Goal: Communication & Community: Answer question/provide support

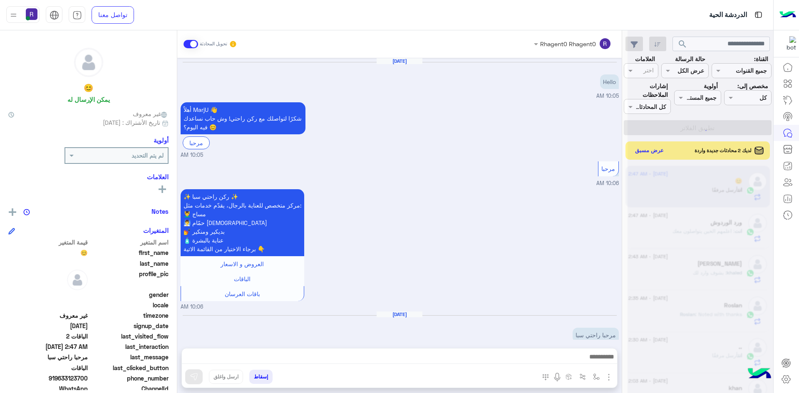
scroll to position [666, 0]
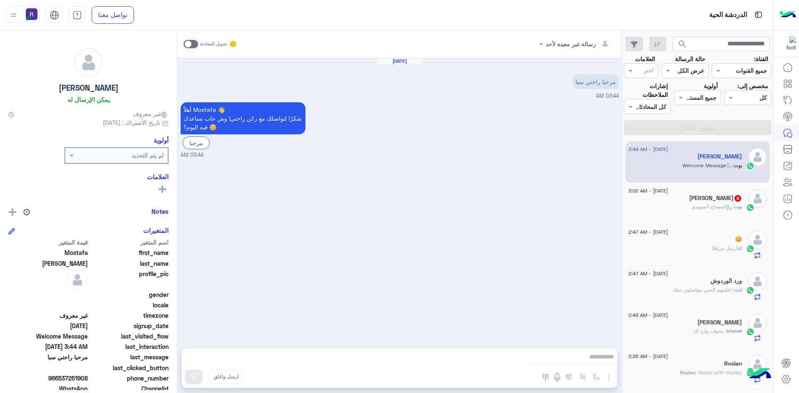
click at [191, 42] on span at bounding box center [191, 44] width 15 height 8
click at [606, 376] on img "button" at bounding box center [609, 377] width 10 height 10
click at [598, 361] on span "الصور" at bounding box center [592, 360] width 15 height 10
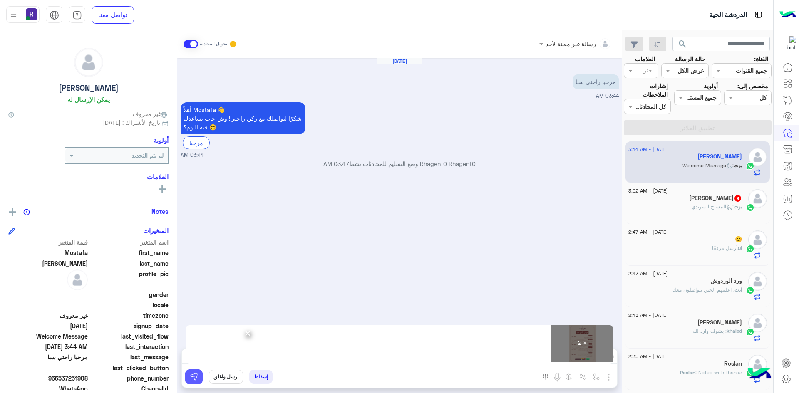
click at [197, 381] on button at bounding box center [193, 377] width 17 height 15
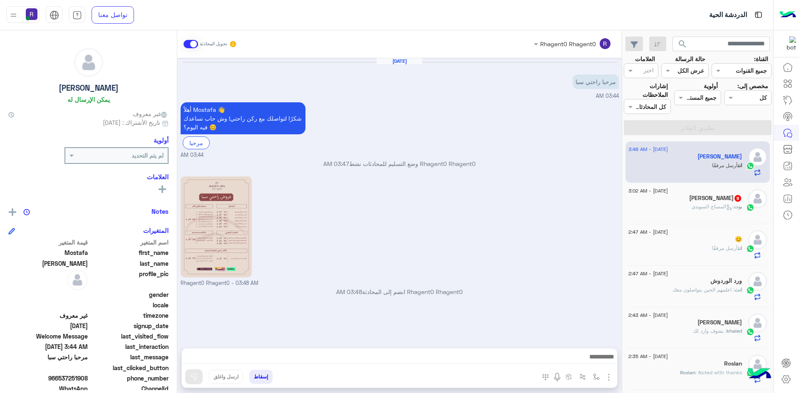
scroll to position [76, 0]
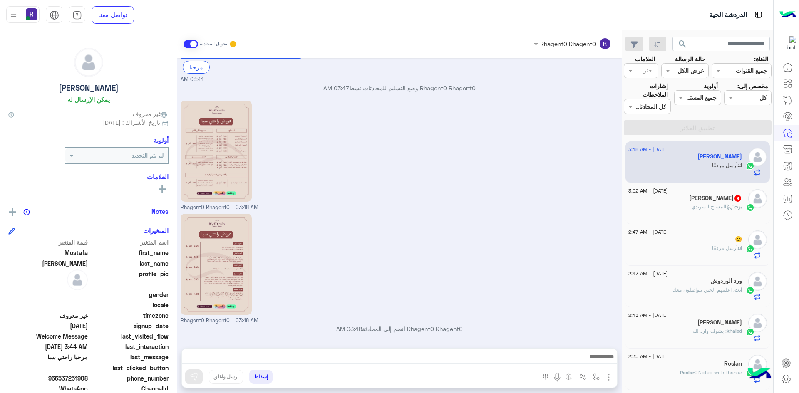
click at [692, 204] on span ": المساج ال[DEMOGRAPHIC_DATA]" at bounding box center [713, 207] width 42 height 6
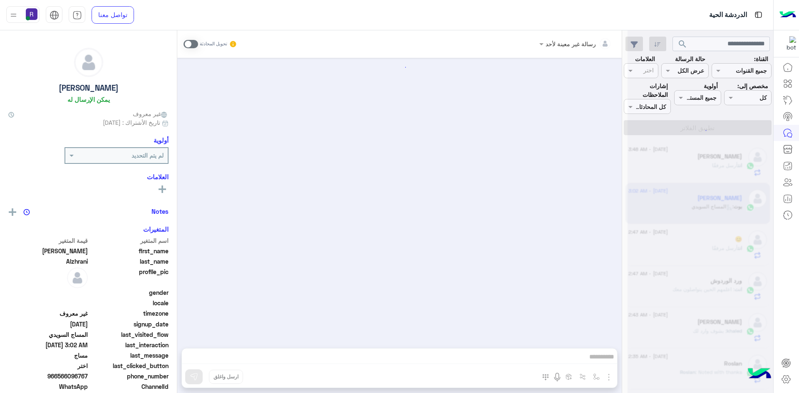
scroll to position [1580, 0]
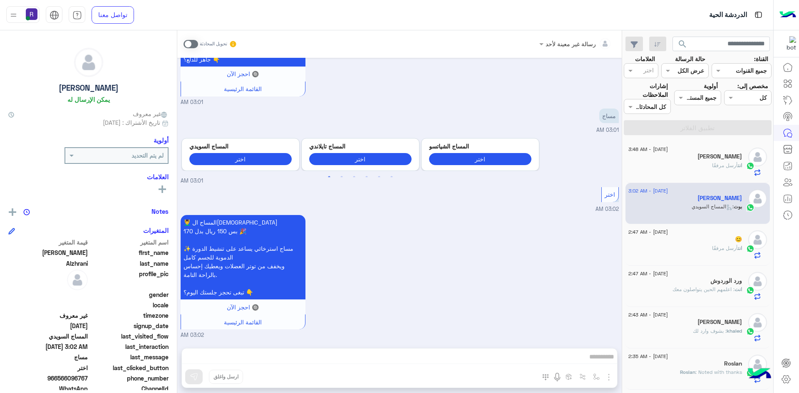
click at [191, 43] on span at bounding box center [191, 44] width 15 height 8
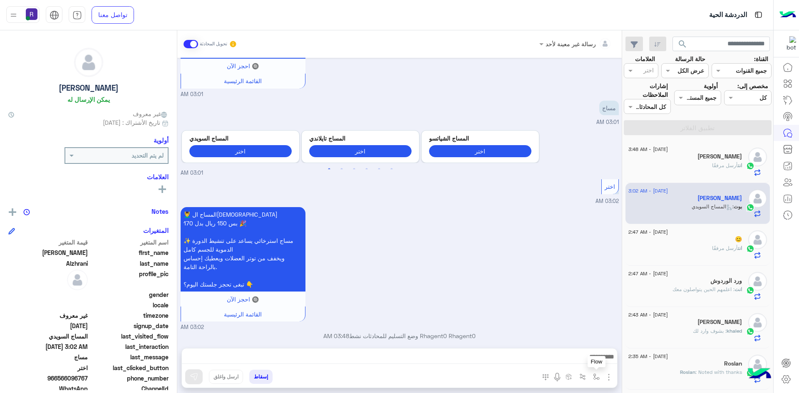
scroll to position [1595, 0]
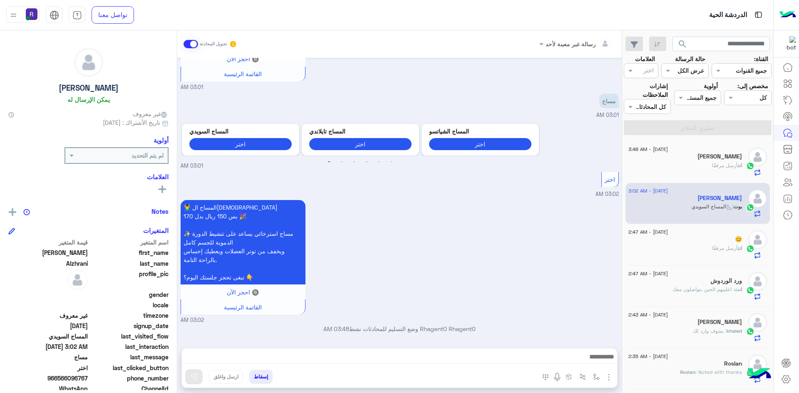
click at [605, 374] on img "button" at bounding box center [609, 377] width 10 height 10
click at [597, 363] on span "الصور" at bounding box center [592, 360] width 15 height 10
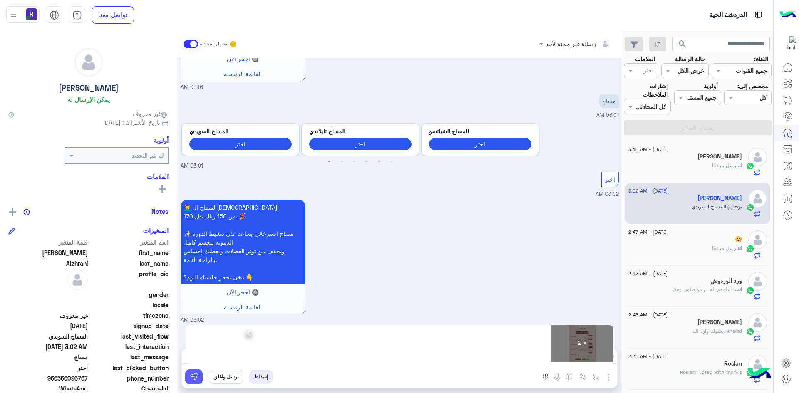
click at [196, 376] on img at bounding box center [194, 377] width 8 height 8
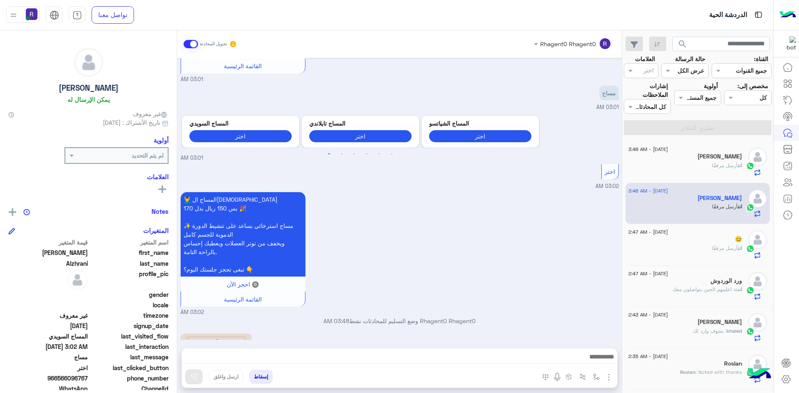
scroll to position [1836, 0]
